Goal: Task Accomplishment & Management: Manage account settings

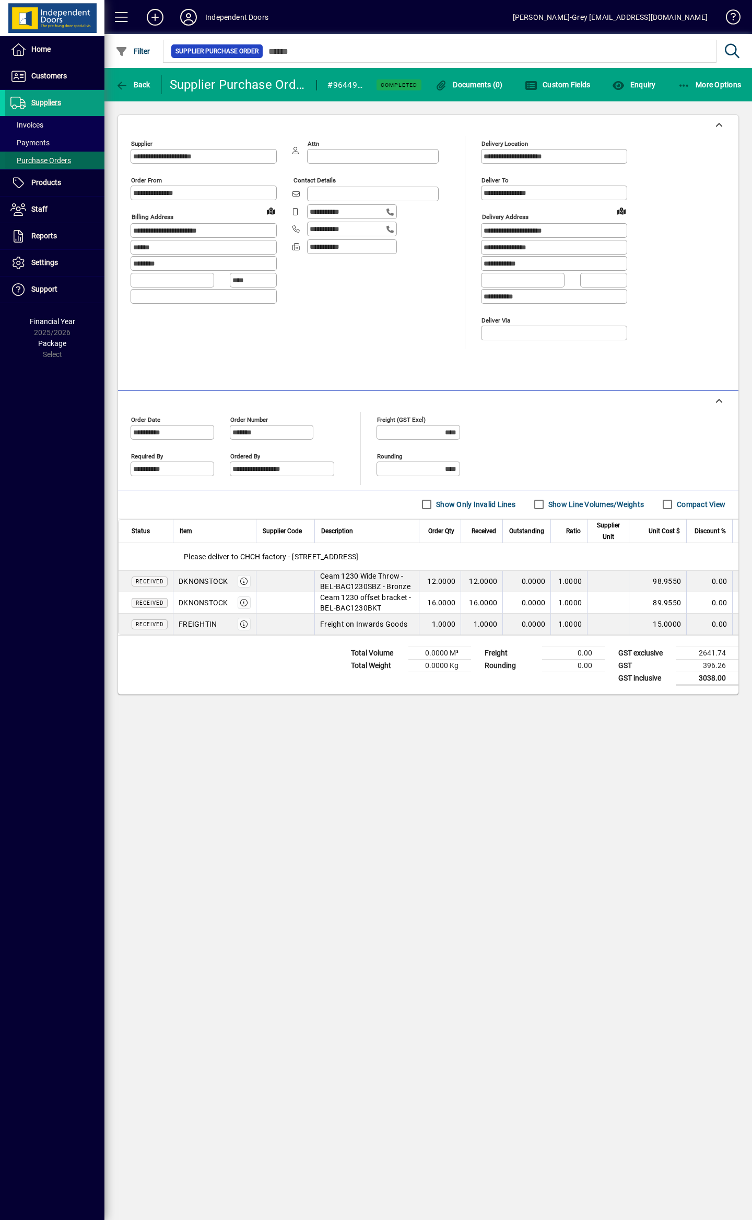
click at [38, 159] on span "Purchase Orders" at bounding box center [40, 160] width 61 height 8
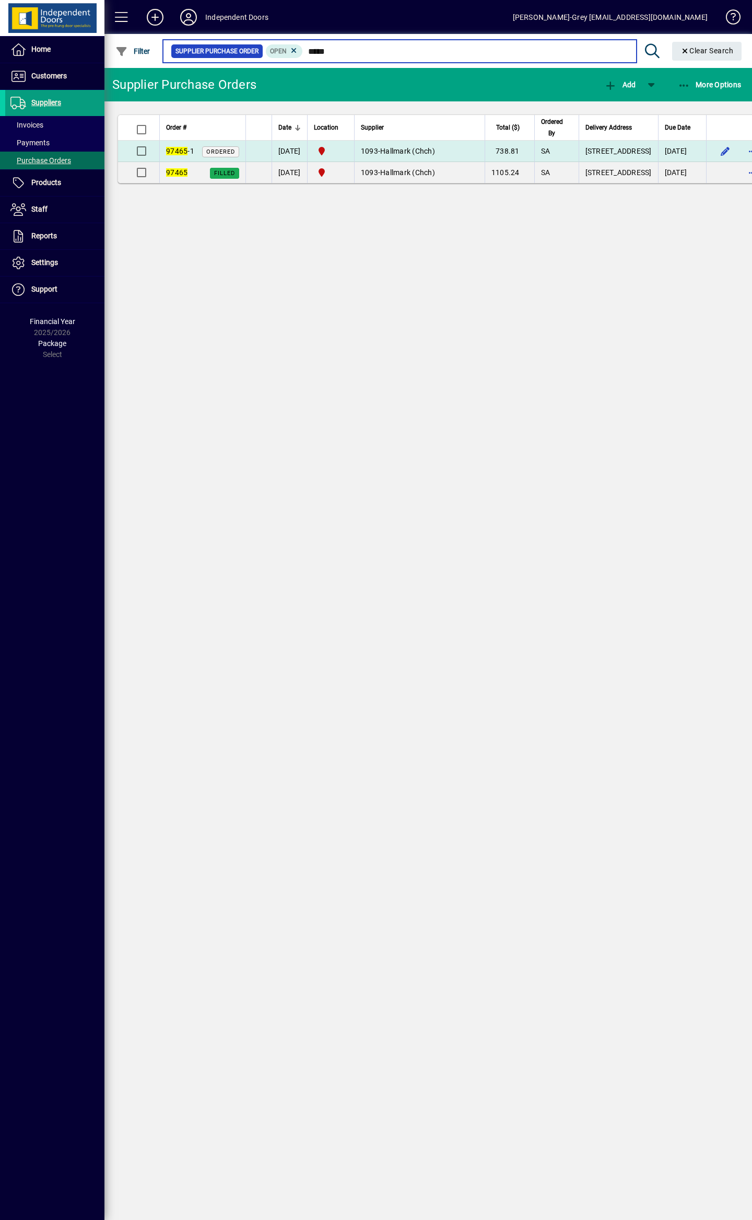
type input "*****"
click at [454, 162] on td "1093 - Hallmark (Chch)" at bounding box center [419, 151] width 131 height 21
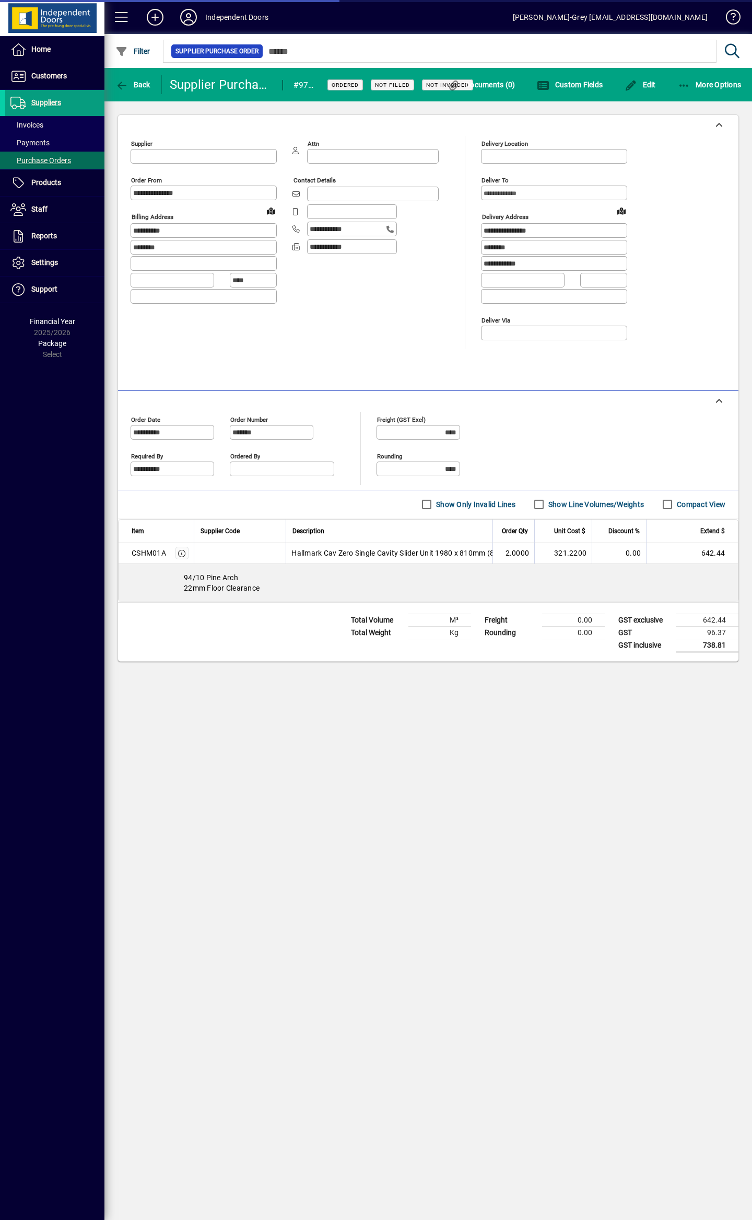
type input "**********"
